Goal: Check status: Check status

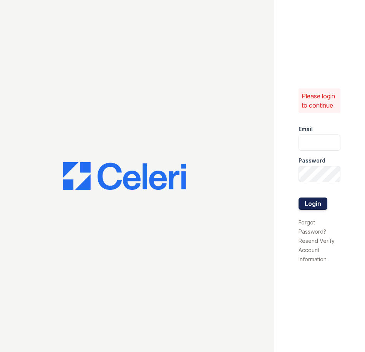
type input "mcarter@trinity-pm.com"
click at [317, 205] on button "Login" at bounding box center [312, 203] width 29 height 12
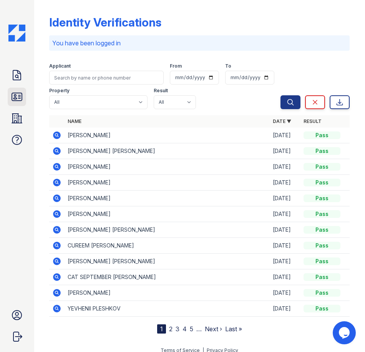
click at [18, 92] on icon at bounding box center [17, 97] width 12 height 12
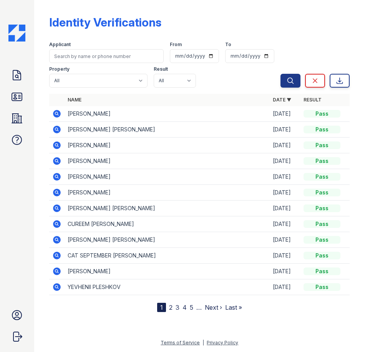
click at [56, 131] on icon at bounding box center [57, 130] width 8 height 8
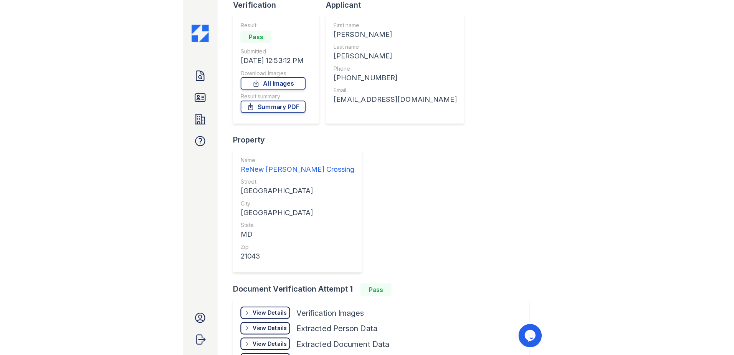
scroll to position [115, 0]
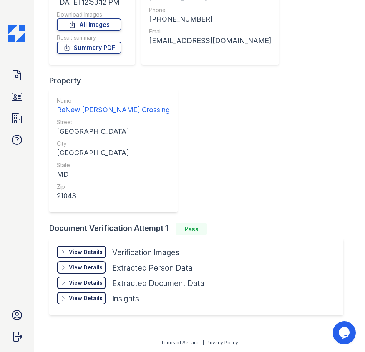
click at [95, 251] on div "View Details" at bounding box center [86, 252] width 34 height 8
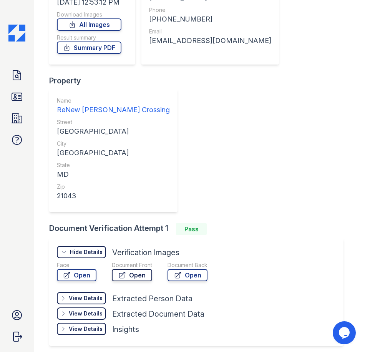
click at [142, 278] on link "Open" at bounding box center [132, 275] width 40 height 12
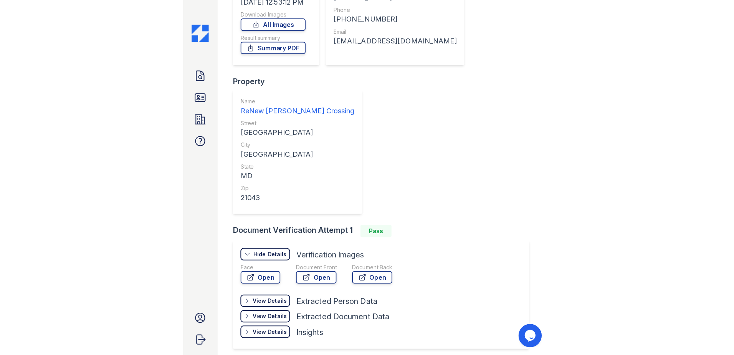
scroll to position [9, 0]
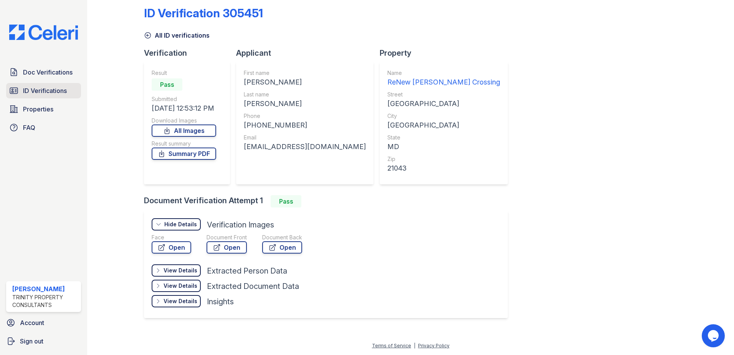
click at [39, 95] on span "ID Verifications" at bounding box center [45, 90] width 44 height 9
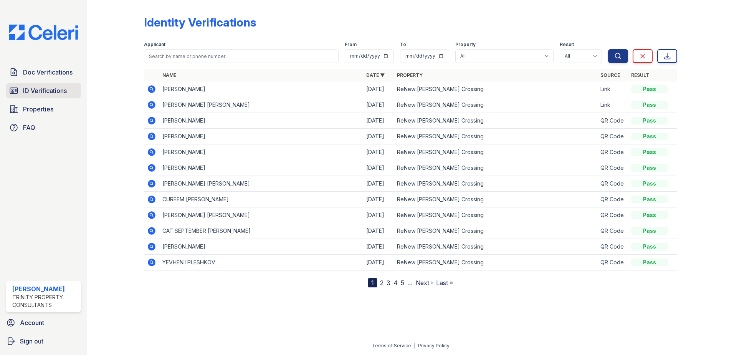
click at [42, 91] on span "ID Verifications" at bounding box center [45, 90] width 44 height 9
click at [43, 90] on span "ID Verifications" at bounding box center [45, 90] width 44 height 9
click at [60, 74] on span "Doc Verifications" at bounding box center [48, 72] width 50 height 9
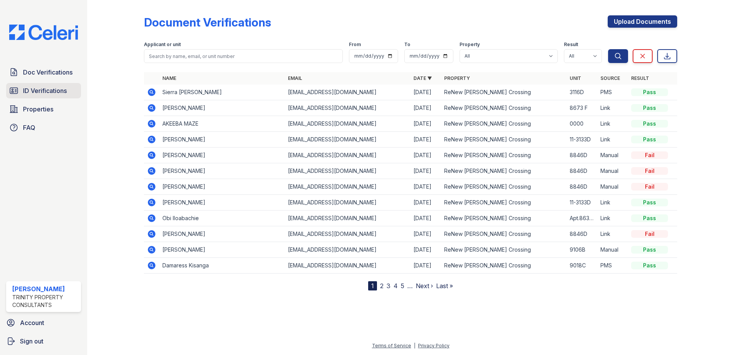
click at [53, 89] on span "ID Verifications" at bounding box center [45, 90] width 44 height 9
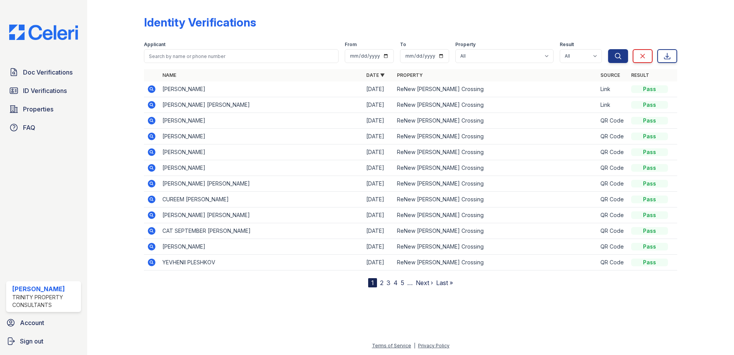
click at [364, 282] on link "2" at bounding box center [381, 283] width 3 height 8
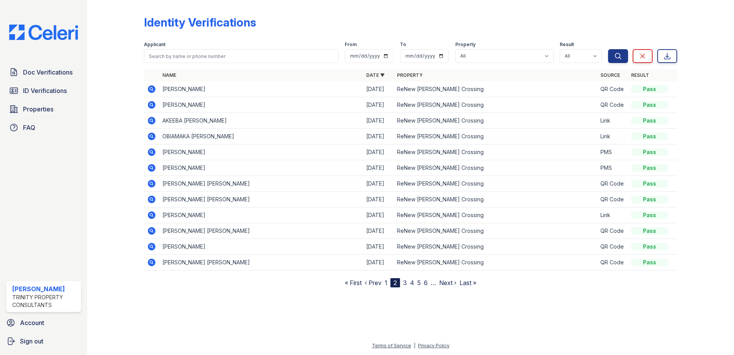
click at [364, 283] on link "3" at bounding box center [405, 283] width 4 height 8
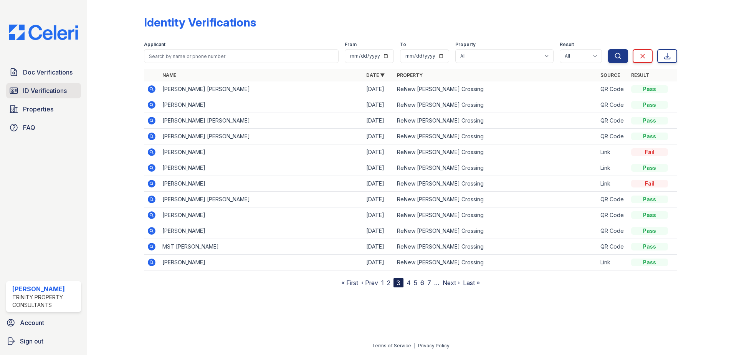
click at [40, 92] on span "ID Verifications" at bounding box center [45, 90] width 44 height 9
